Goal: Task Accomplishment & Management: Use online tool/utility

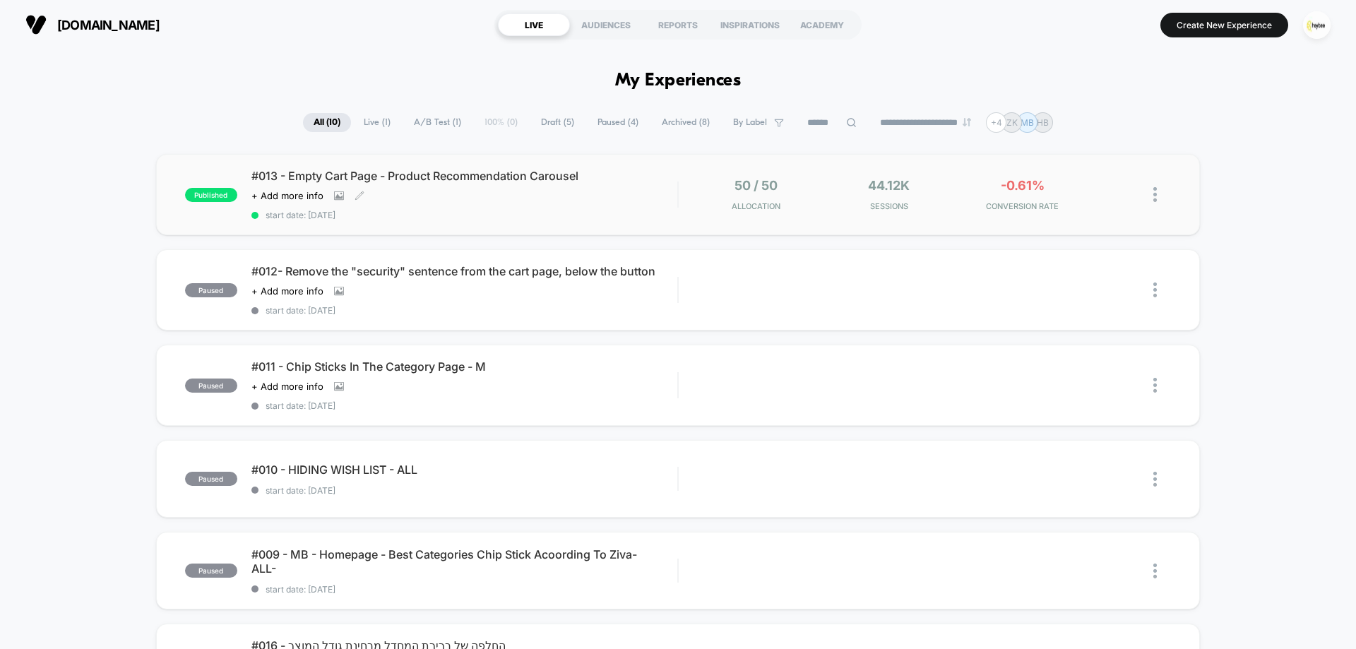
click at [556, 214] on span "start date: [DATE]" at bounding box center [464, 215] width 426 height 11
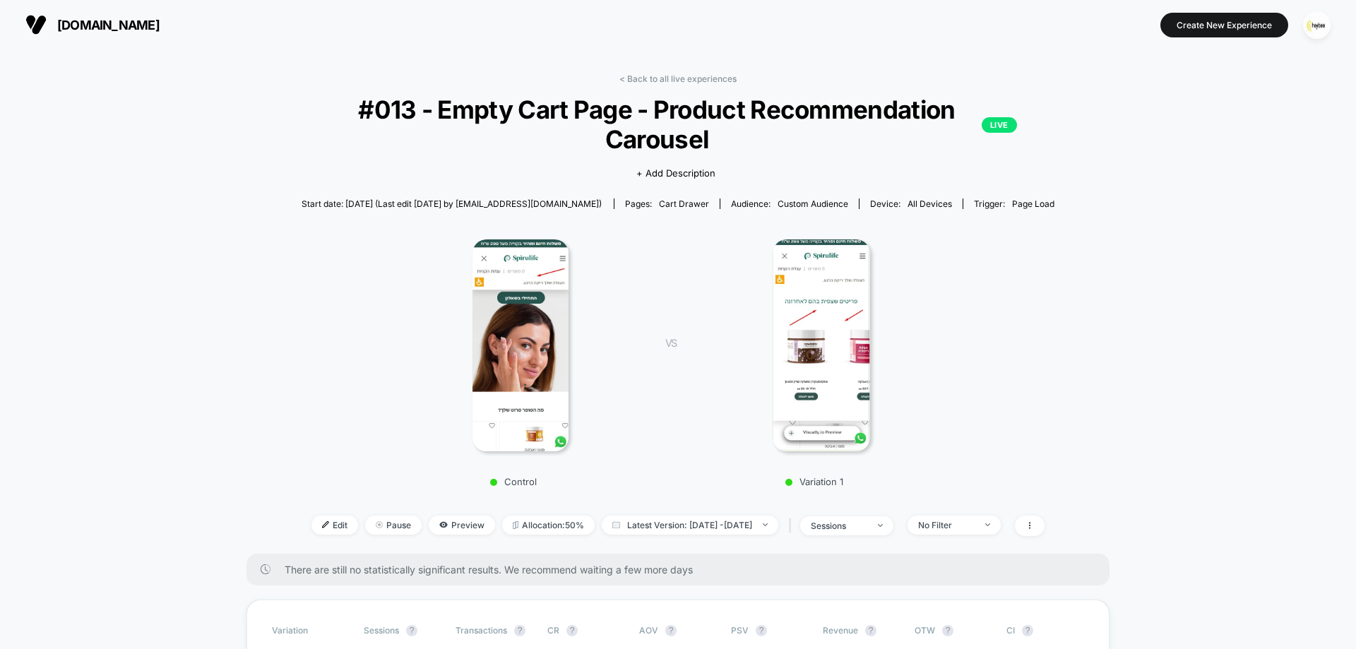
drag, startPoint x: 694, startPoint y: 78, endPoint x: 696, endPoint y: 109, distance: 30.4
click at [693, 78] on link "< Back to all live experiences" at bounding box center [677, 78] width 117 height 11
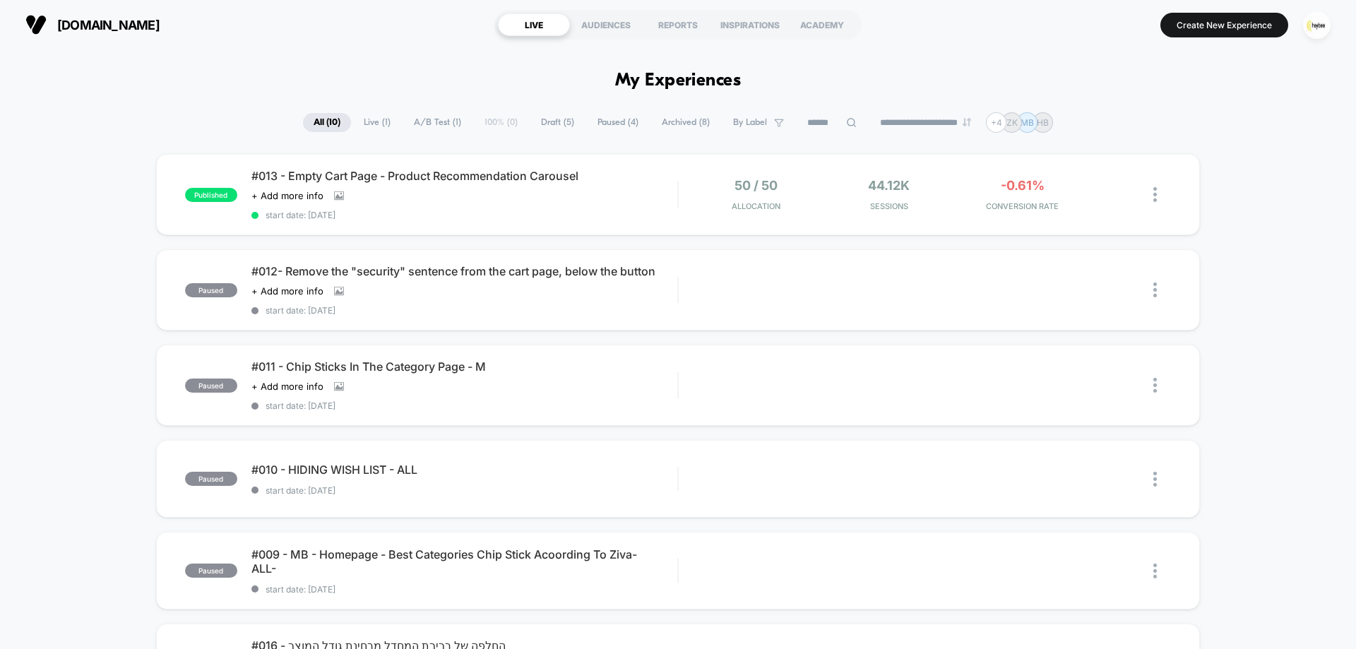
click at [559, 122] on span "Draft ( 5 )" at bounding box center [557, 122] width 54 height 19
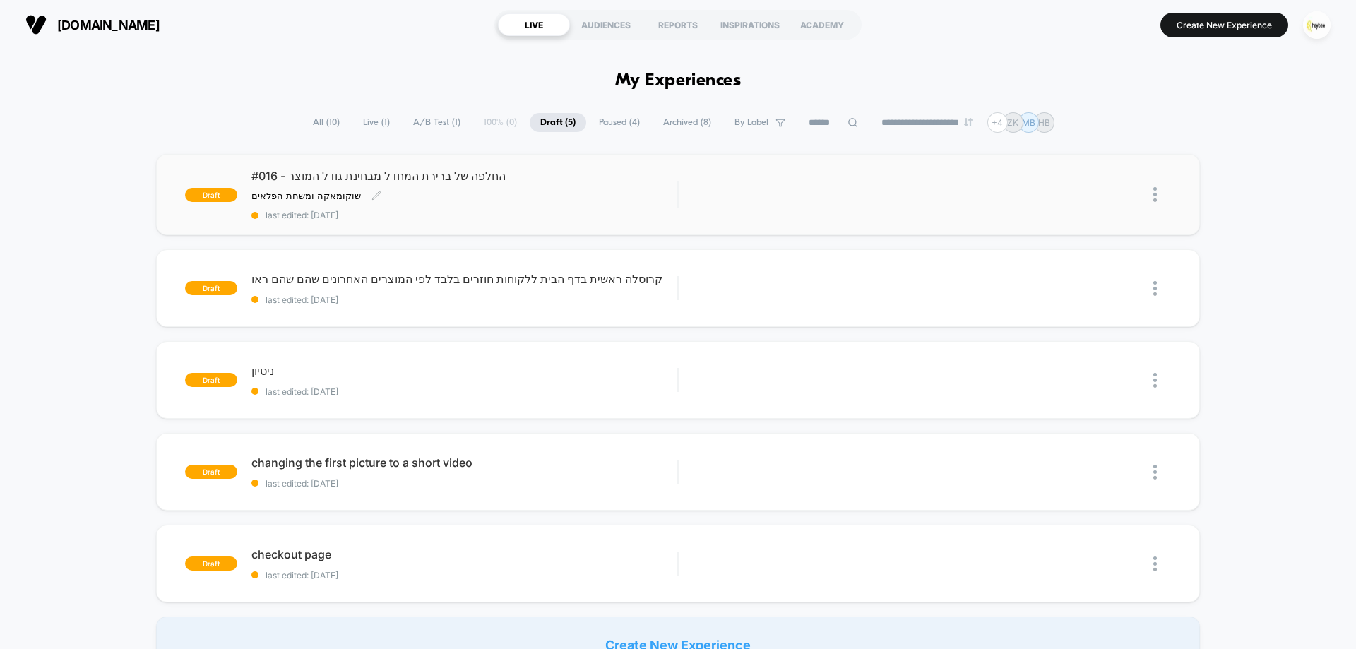
click at [455, 205] on div "#016 - החלפה של ברירת המחדל מבחינת גודל המוצר שוקומאקה ומשחת הפלאים Click to ed…" at bounding box center [464, 195] width 426 height 52
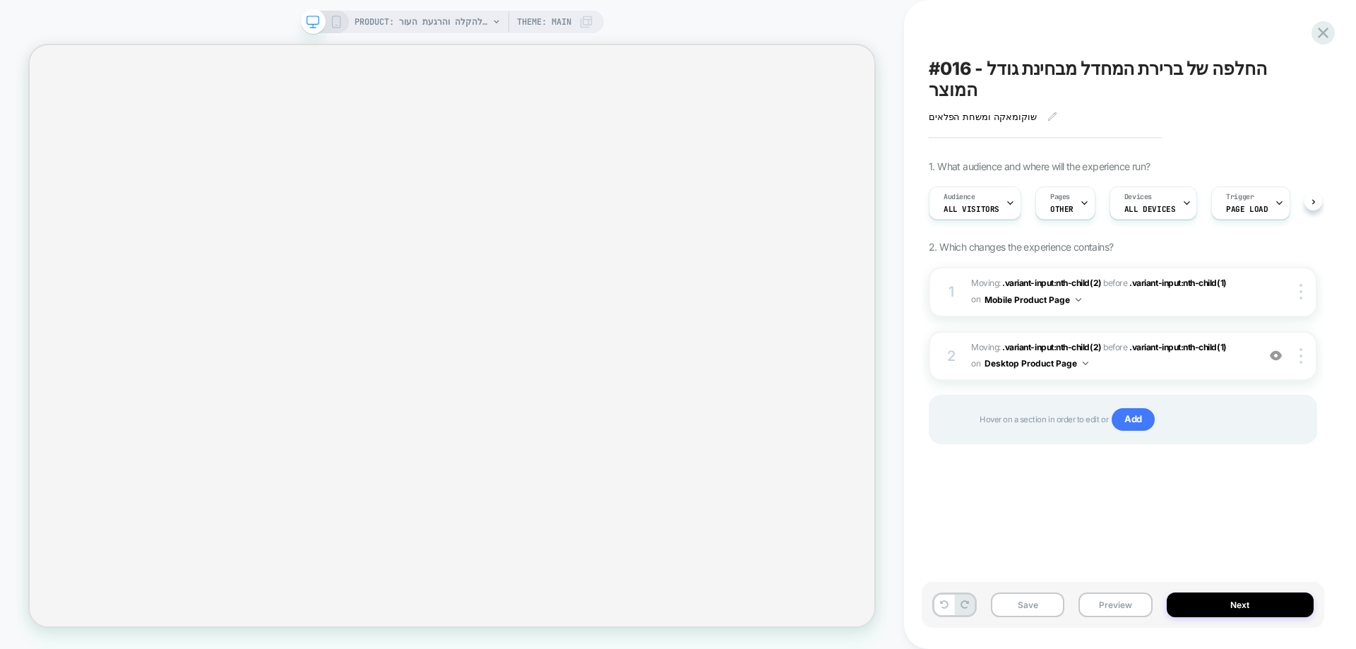
scroll to position [0, 1]
click at [335, 15] on div "PRODUCT: משחת הפלאים | להקלה והרגעת העור Theme: MAIN" at bounding box center [452, 22] width 303 height 23
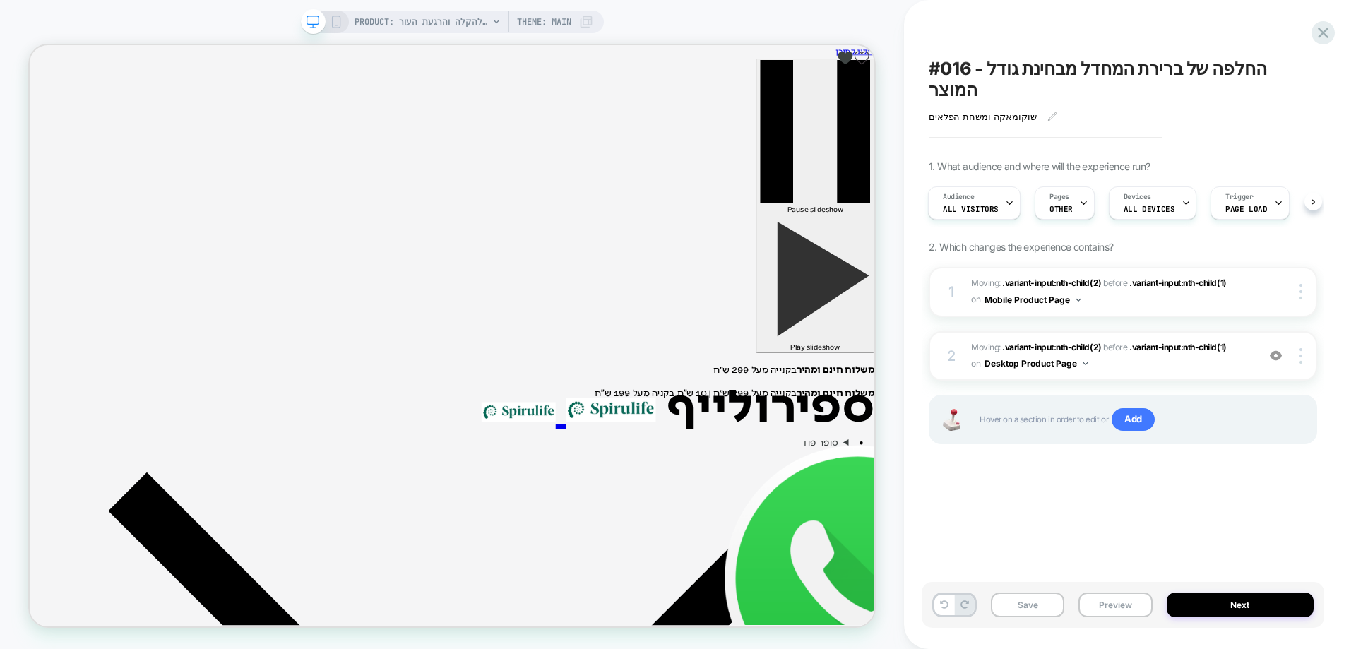
click at [342, 25] on div "PRODUCT: משחת הפלאים | להקלה והרגעת העור Theme: MAIN" at bounding box center [452, 22] width 303 height 23
click at [336, 20] on icon at bounding box center [336, 22] width 13 height 13
